Goal: Transaction & Acquisition: Obtain resource

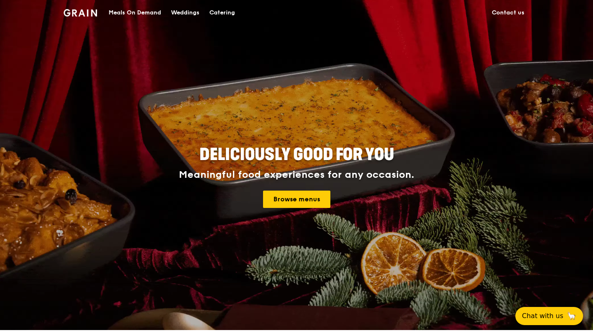
click at [215, 14] on div "Catering" at bounding box center [222, 12] width 26 height 25
click at [230, 12] on div "Catering" at bounding box center [222, 12] width 26 height 25
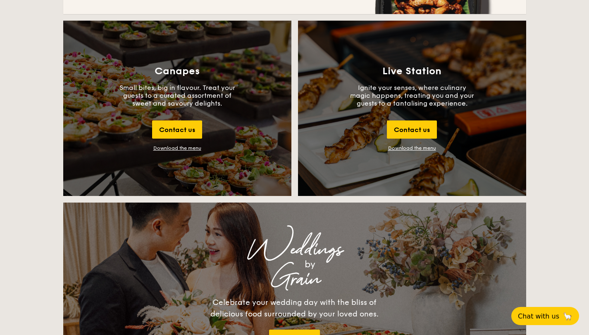
scroll to position [827, 0]
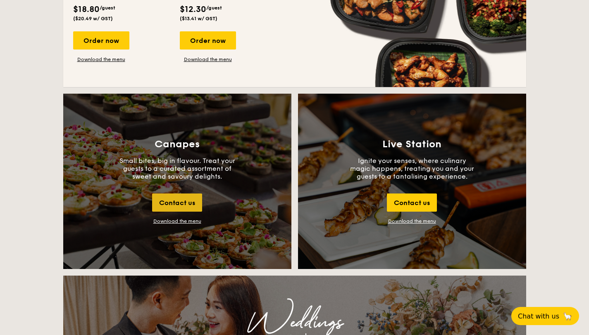
click at [182, 207] on div "Contact us" at bounding box center [177, 203] width 50 height 18
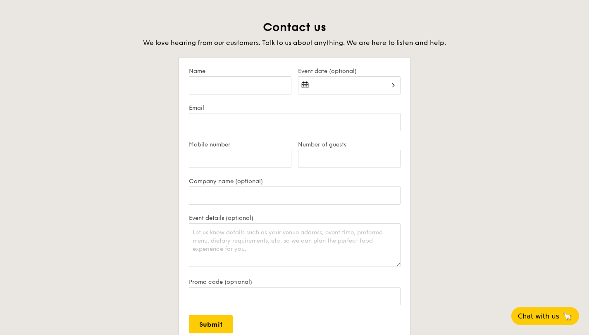
scroll to position [1600, 0]
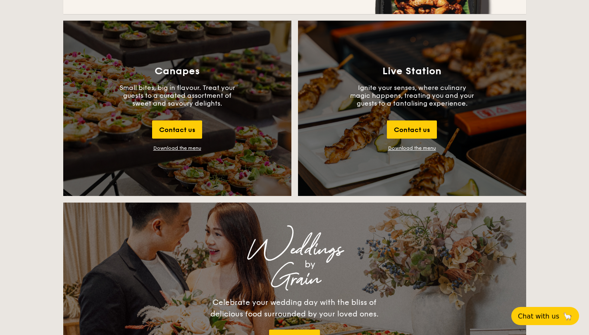
scroll to position [898, 0]
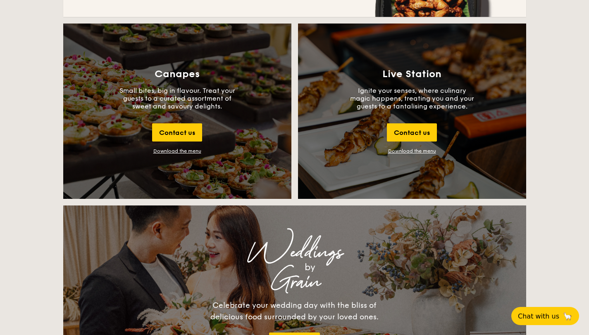
click at [187, 152] on div "Download the menu" at bounding box center [177, 151] width 48 height 6
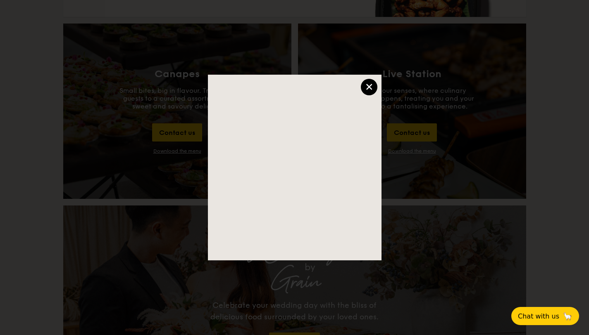
click at [373, 88] on div "×" at bounding box center [369, 87] width 17 height 17
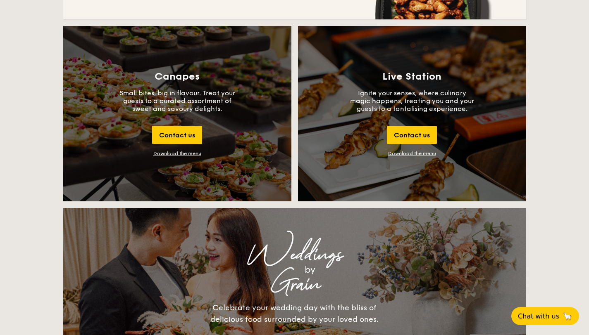
scroll to position [906, 0]
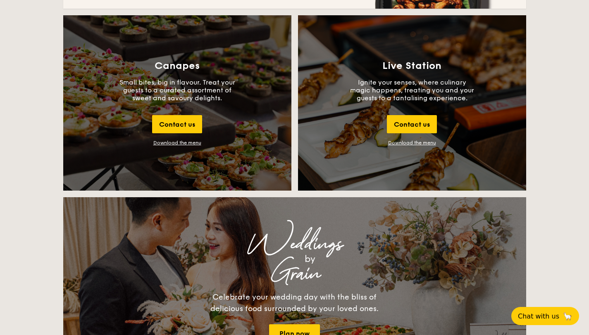
click at [183, 139] on div "Canapes Small bites, big in flavour. Treat your guests to a curated assortment …" at bounding box center [177, 103] width 228 height 176
click at [183, 140] on div "Download the menu" at bounding box center [177, 143] width 48 height 6
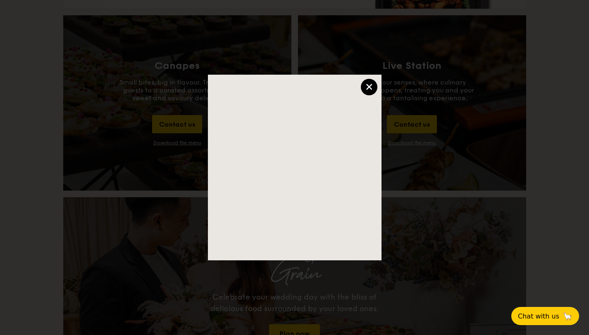
click at [371, 86] on div "×" at bounding box center [369, 87] width 17 height 17
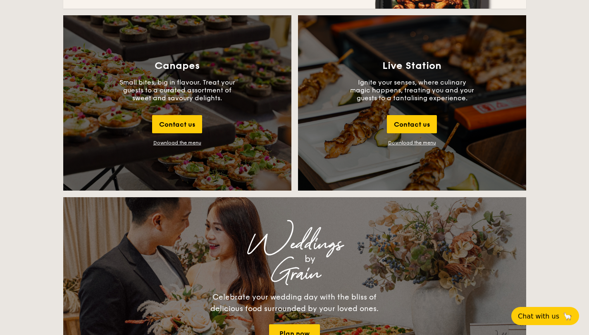
click at [188, 141] on div "Download the menu" at bounding box center [177, 143] width 48 height 6
